Goal: Transaction & Acquisition: Obtain resource

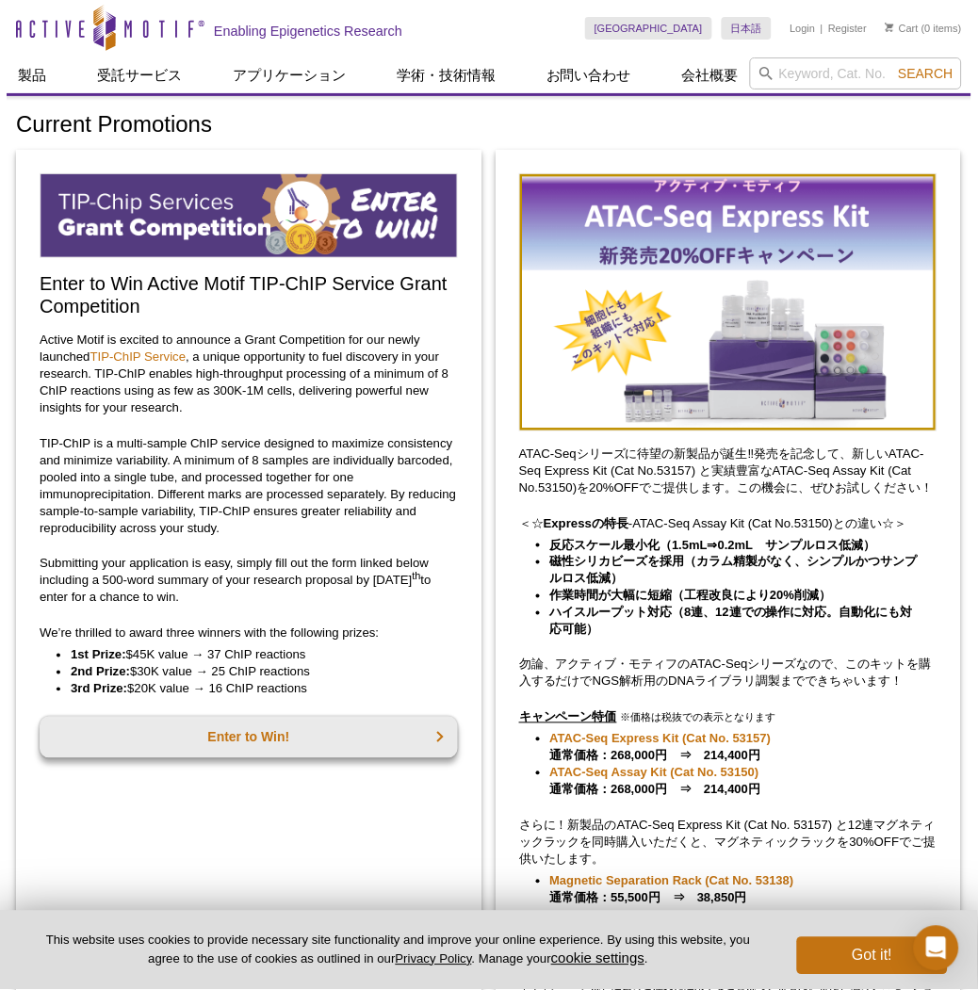
click at [214, 562] on p "Submitting your application is easy, simply fill out the form linked below incl…" at bounding box center [249, 581] width 418 height 51
click at [738, 124] on h1 "Current Promotions" at bounding box center [489, 125] width 946 height 27
click at [769, 76] on link "日本語" at bounding box center [770, 78] width 94 height 24
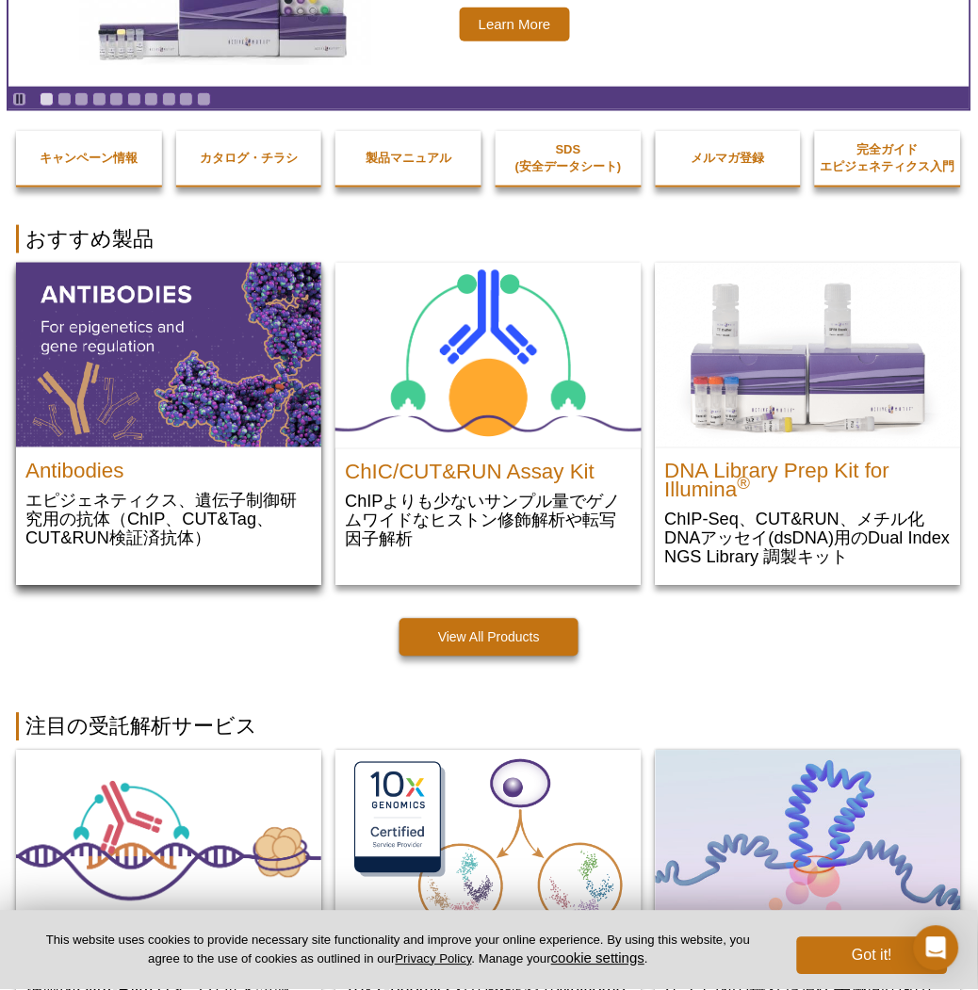
scroll to position [209, 0]
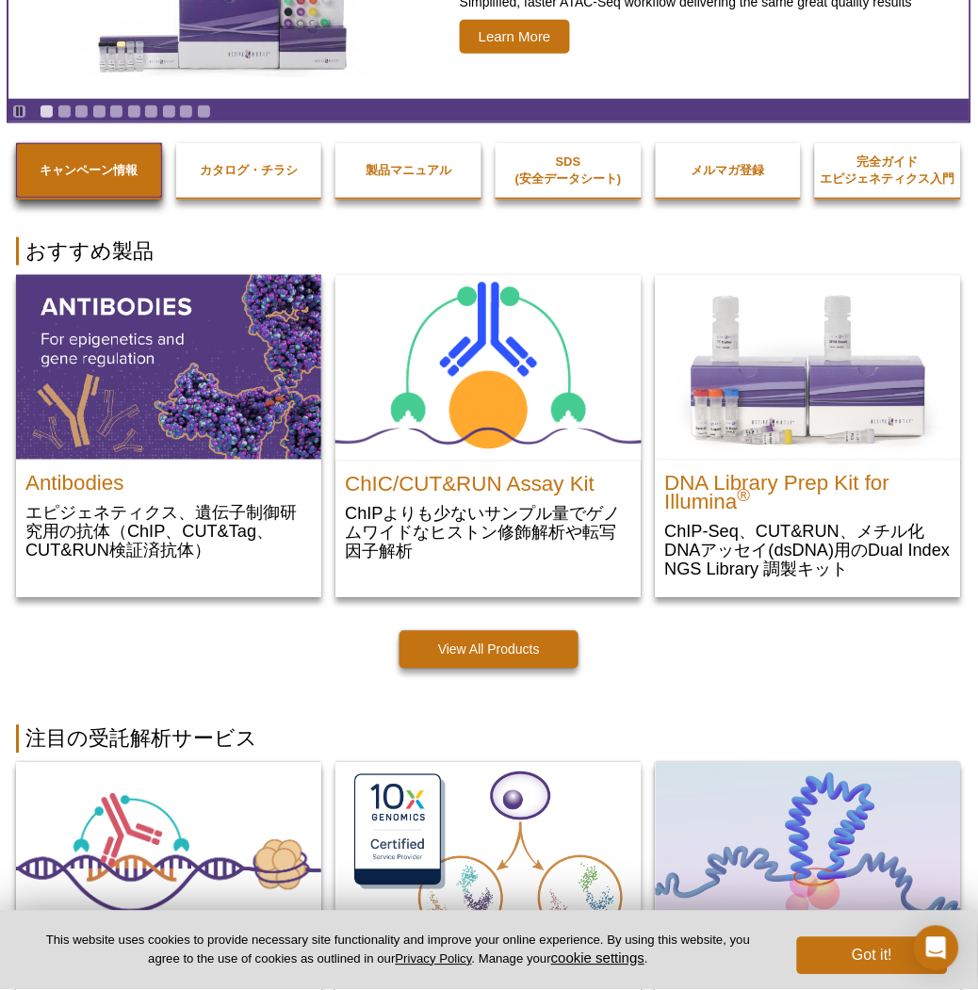
click at [83, 170] on strong "キャンペーン情報" at bounding box center [89, 170] width 98 height 14
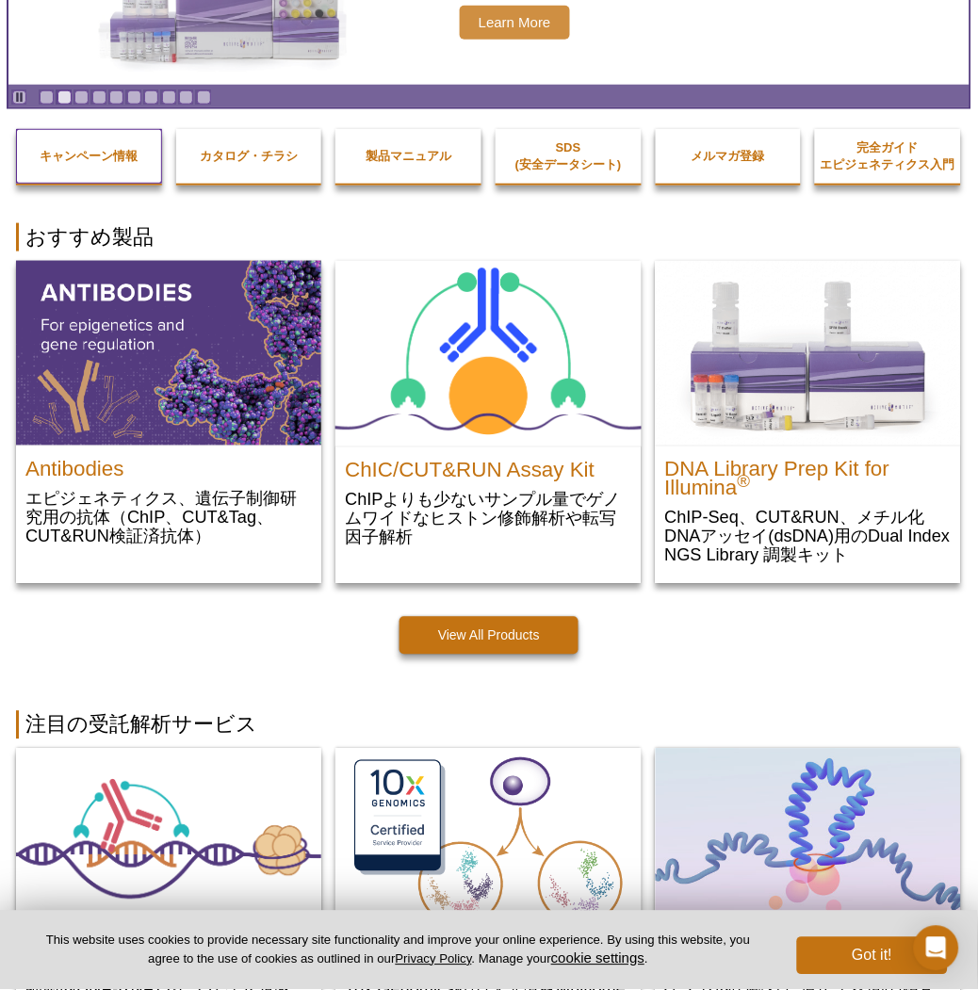
scroll to position [0, 0]
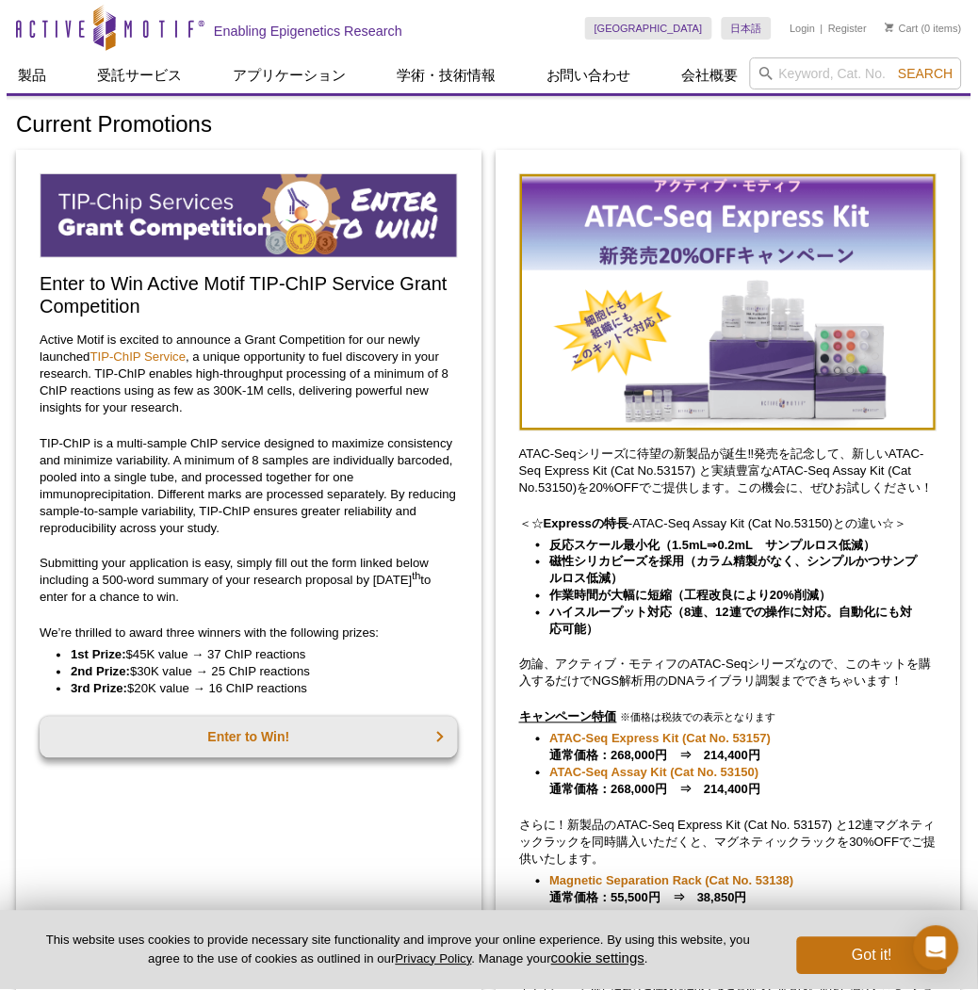
drag, startPoint x: 41, startPoint y: 275, endPoint x: 398, endPoint y: 685, distance: 543.5
click at [398, 685] on div "Enter to Win Active Motif TIP-ChIP Service Grant Competition Active Motif is ex…" at bounding box center [248, 640] width 465 height 981
copy div "Enter to Win Active Motif TIP-ChIP Service Grant Competition Active Motif is ex…"
click at [379, 822] on div "Enter to Win Active Motif TIP-ChIP Service Grant Competition Active Motif is ex…" at bounding box center [248, 640] width 465 height 981
